Goal: Task Accomplishment & Management: Use online tool/utility

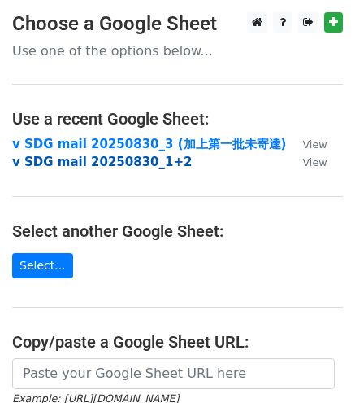
click at [67, 159] on strong "v SDG mail 20250830_1+2" at bounding box center [102, 162] width 180 height 15
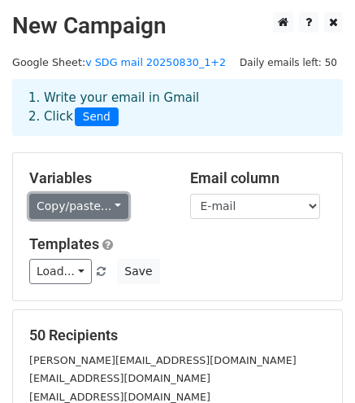
click at [111, 204] on link "Copy/paste..." at bounding box center [78, 206] width 99 height 25
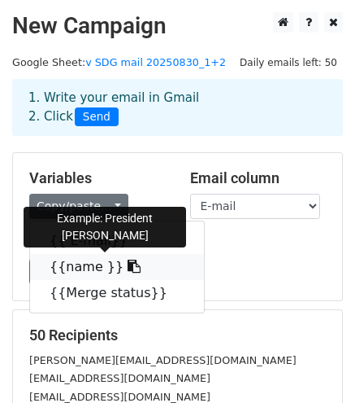
click at [72, 269] on link "{{name }}" at bounding box center [117, 267] width 174 height 26
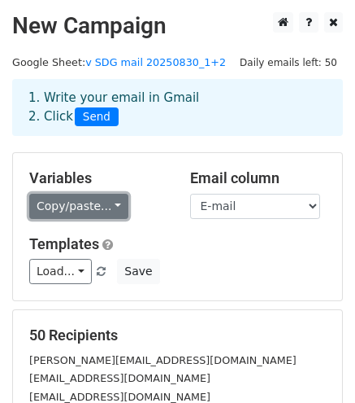
click at [96, 202] on link "Copy/paste..." at bounding box center [78, 206] width 99 height 25
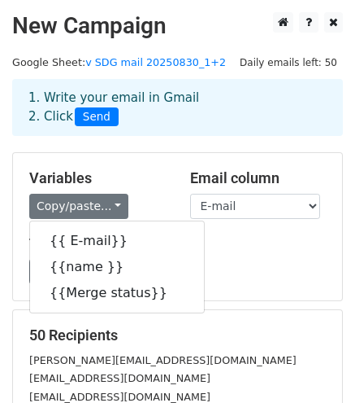
click at [244, 262] on div "Load... No templates saved Save" at bounding box center [177, 271] width 321 height 25
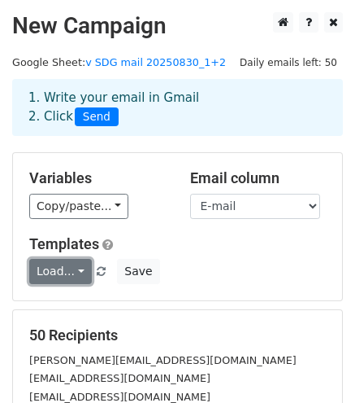
click at [61, 268] on link "Load..." at bounding box center [60, 271] width 63 height 25
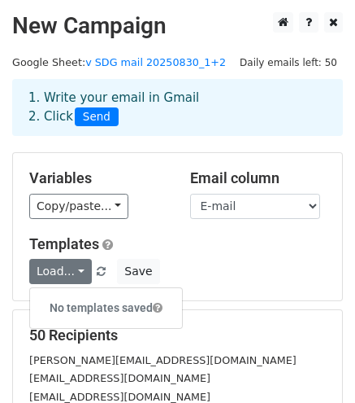
click at [262, 261] on div "Load... No templates saved Save" at bounding box center [177, 271] width 321 height 25
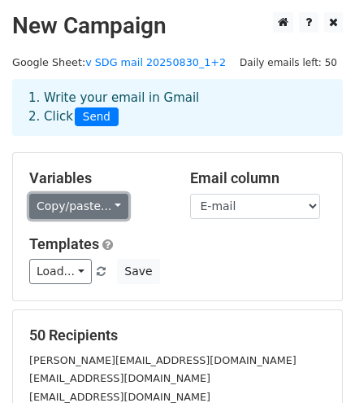
click at [91, 205] on link "Copy/paste..." at bounding box center [78, 206] width 99 height 25
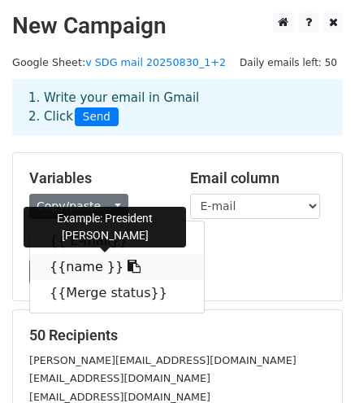
click at [128, 265] on icon at bounding box center [134, 265] width 13 height 13
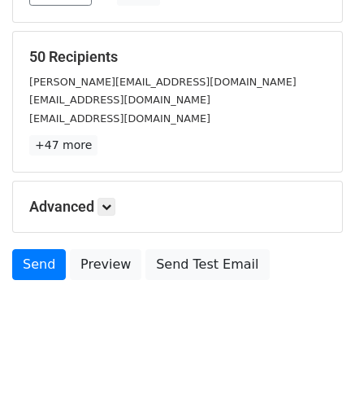
scroll to position [290, 0]
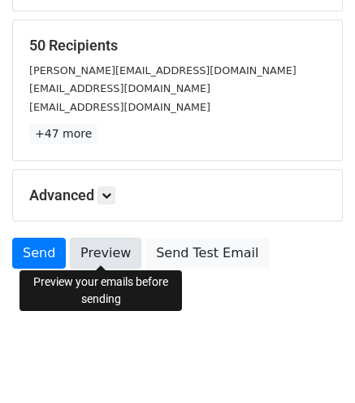
click at [117, 258] on link "Preview" at bounding box center [106, 253] width 72 height 31
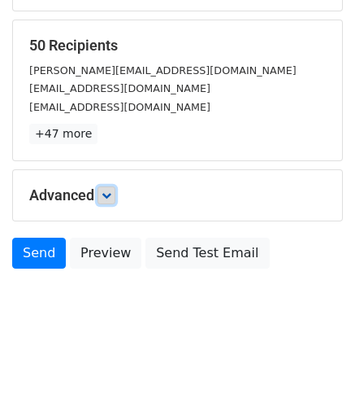
click at [110, 195] on icon at bounding box center [107, 195] width 10 height 10
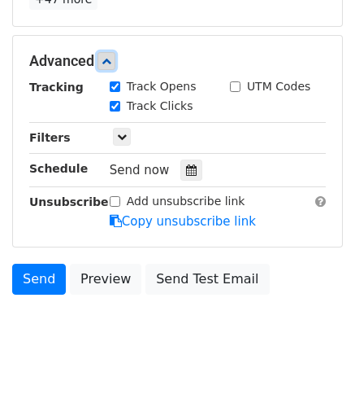
scroll to position [448, 0]
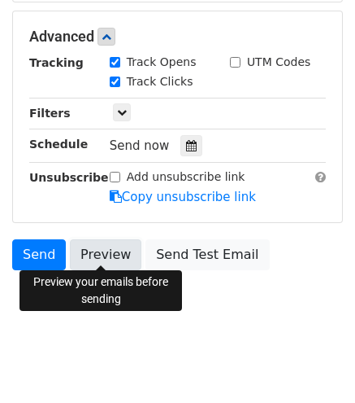
click at [100, 250] on link "Preview" at bounding box center [106, 254] width 72 height 31
